Goal: Information Seeking & Learning: Get advice/opinions

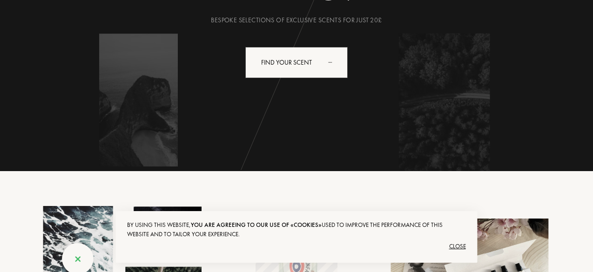
scroll to position [186, 0]
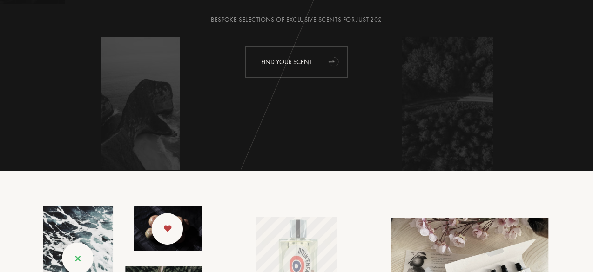
click at [307, 59] on div "Find your scent" at bounding box center [296, 62] width 102 height 31
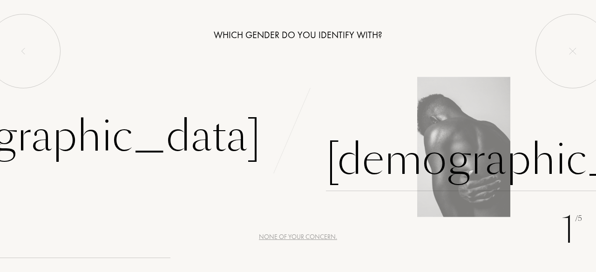
click at [370, 157] on div "[DEMOGRAPHIC_DATA]" at bounding box center [520, 159] width 388 height 63
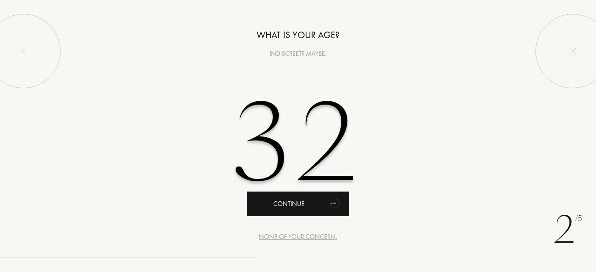
type input "32"
click at [295, 204] on div "Continue" at bounding box center [298, 204] width 102 height 25
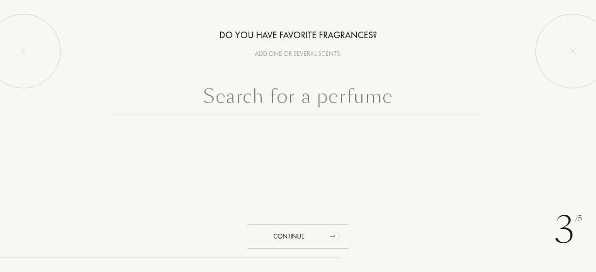
click at [330, 94] on input "text" at bounding box center [298, 98] width 372 height 33
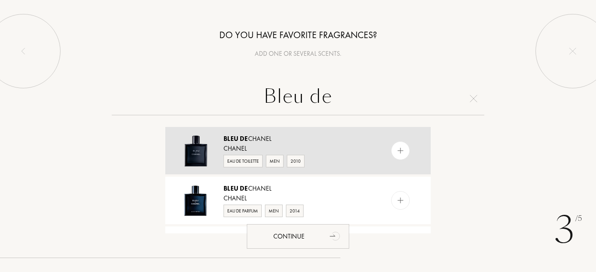
type input "Bleu de"
click at [342, 140] on div "Bleu de Chanel" at bounding box center [297, 139] width 148 height 10
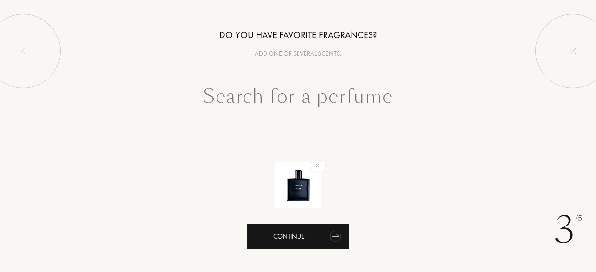
click at [318, 239] on div "Continue" at bounding box center [298, 236] width 102 height 25
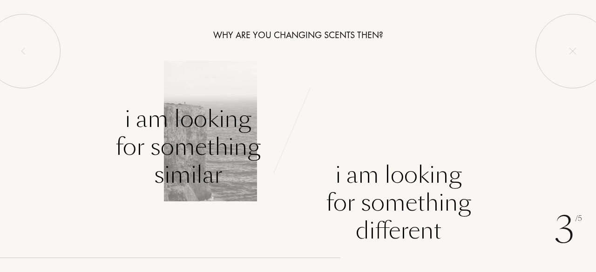
click at [187, 131] on div "I am looking for something similar" at bounding box center [187, 147] width 145 height 84
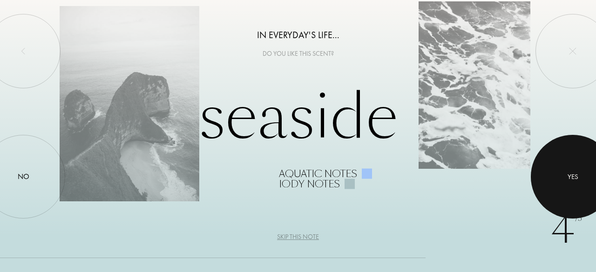
click at [595, 170] on div at bounding box center [572, 177] width 84 height 84
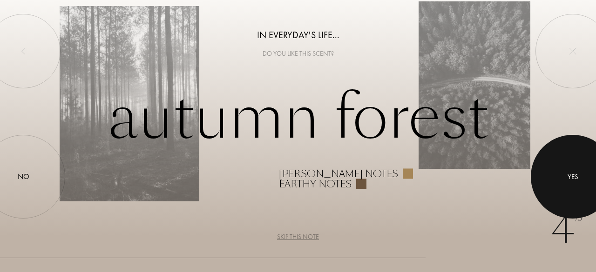
click at [564, 175] on div at bounding box center [572, 177] width 84 height 84
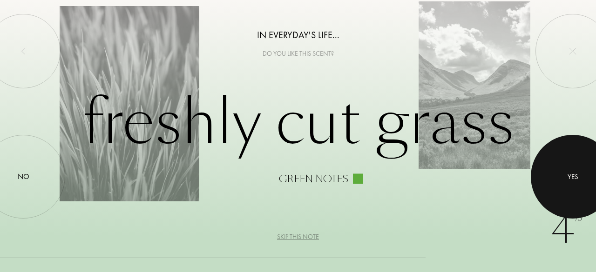
click at [564, 175] on div at bounding box center [572, 177] width 84 height 84
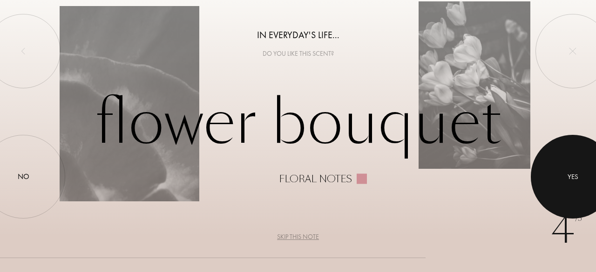
click at [564, 175] on div at bounding box center [572, 177] width 84 height 84
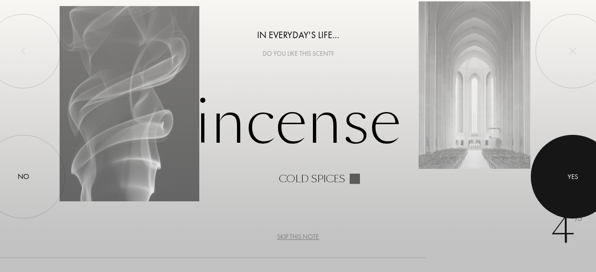
click at [564, 175] on div at bounding box center [572, 177] width 84 height 84
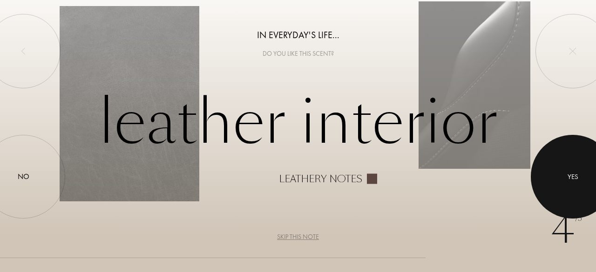
click at [564, 175] on div at bounding box center [572, 177] width 84 height 84
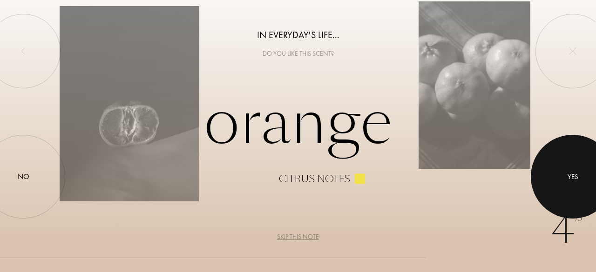
click at [564, 175] on div at bounding box center [572, 177] width 84 height 84
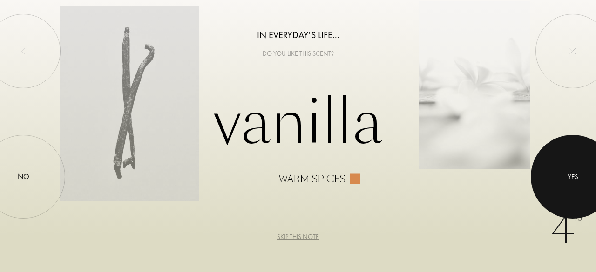
click at [564, 175] on div at bounding box center [572, 177] width 84 height 84
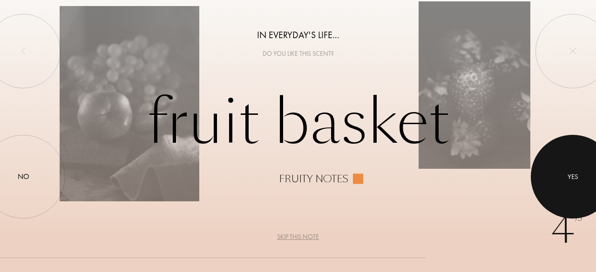
click at [564, 175] on div at bounding box center [572, 177] width 84 height 84
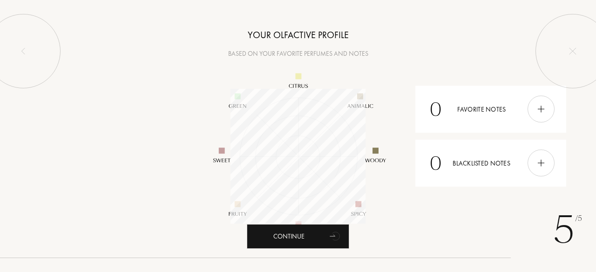
scroll to position [135, 135]
click at [293, 35] on div "Your olfactive profile" at bounding box center [298, 35] width 596 height 14
click at [293, 36] on div "Your olfactive profile" at bounding box center [298, 35] width 596 height 14
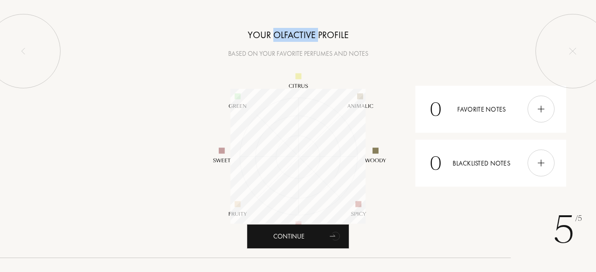
click at [293, 36] on div "Your olfactive profile" at bounding box center [298, 35] width 596 height 14
copy div "olfactive"
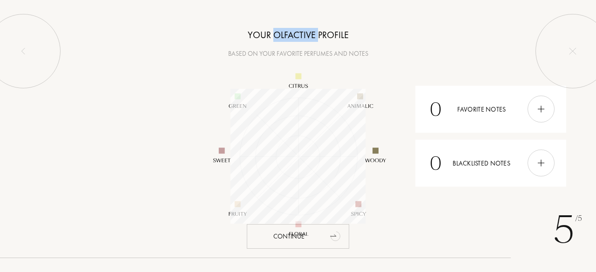
click at [332, 241] on icon "animation" at bounding box center [335, 237] width 12 height 12
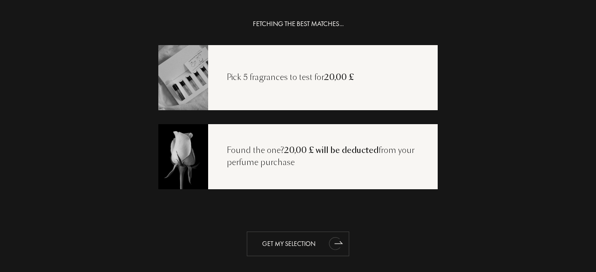
click at [316, 245] on div "Get my selection" at bounding box center [298, 244] width 102 height 25
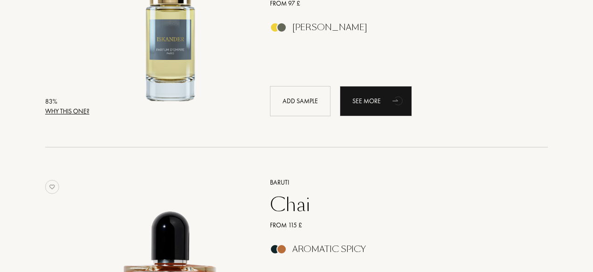
scroll to position [2326, 0]
